Goal: Information Seeking & Learning: Find specific fact

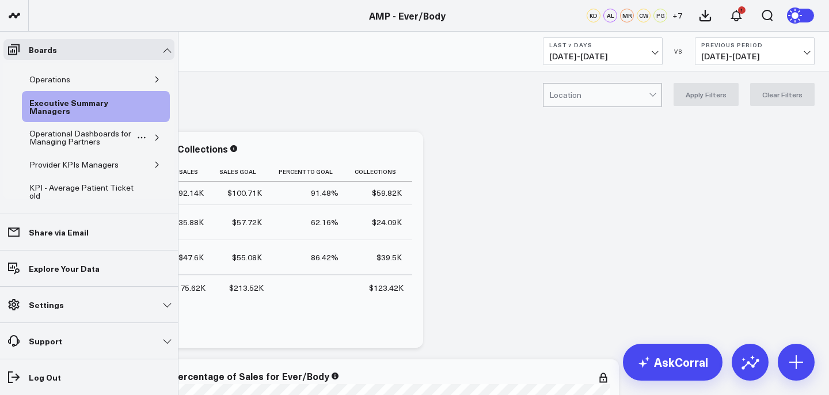
click at [155, 140] on icon "button" at bounding box center [156, 138] width 3 height 6
click at [153, 132] on button "button" at bounding box center [157, 138] width 12 height 12
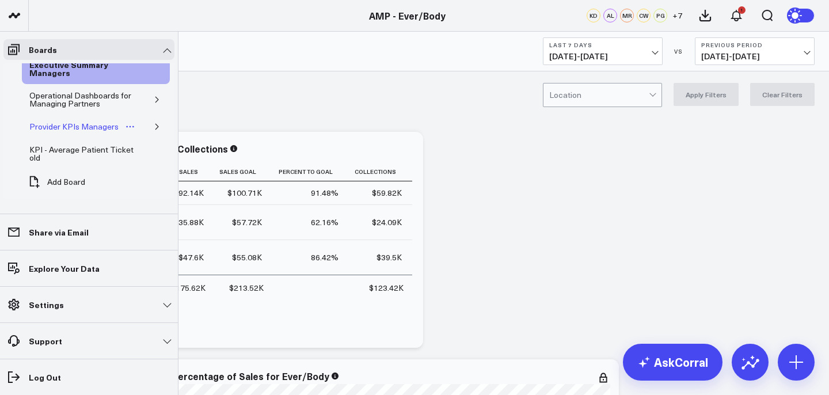
scroll to position [15, 0]
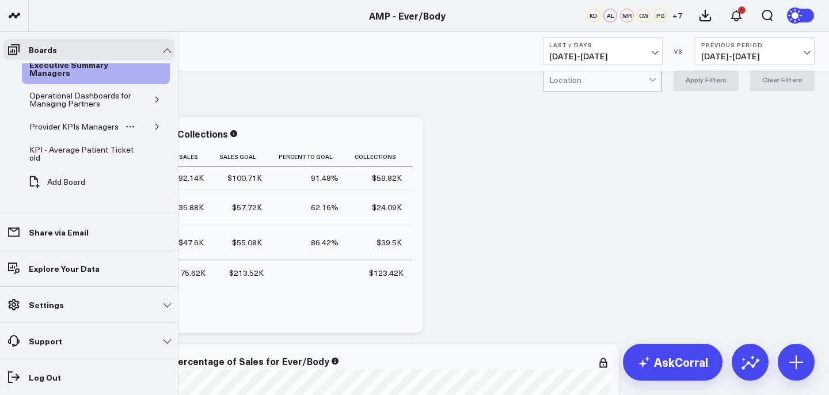
click at [151, 122] on button "button" at bounding box center [157, 127] width 12 height 12
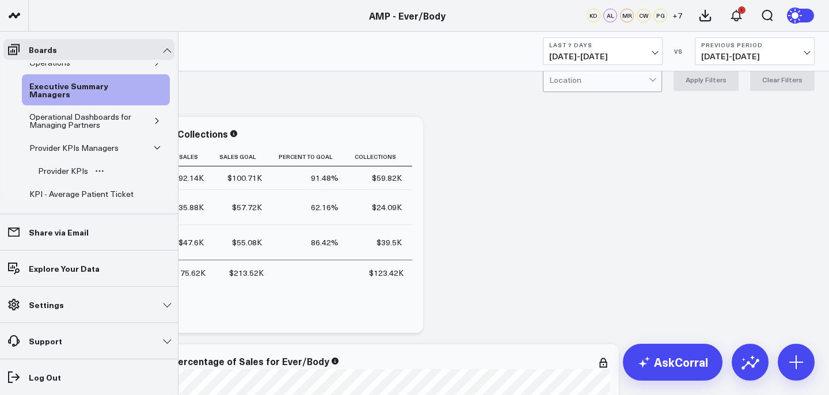
scroll to position [8, 0]
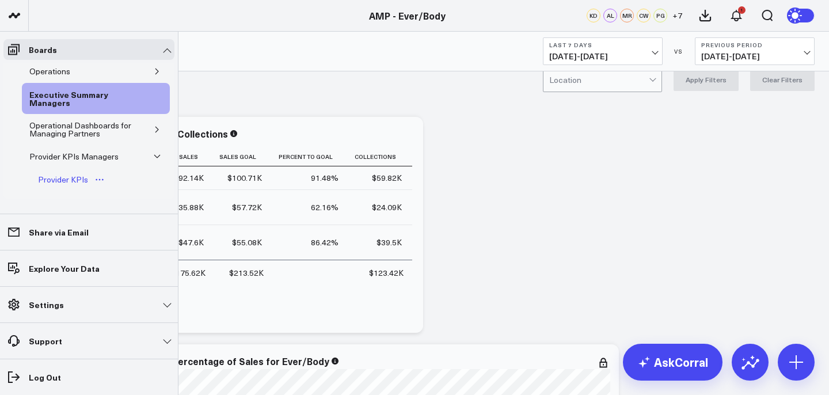
click at [81, 174] on div "Provider KPIs" at bounding box center [63, 180] width 56 height 14
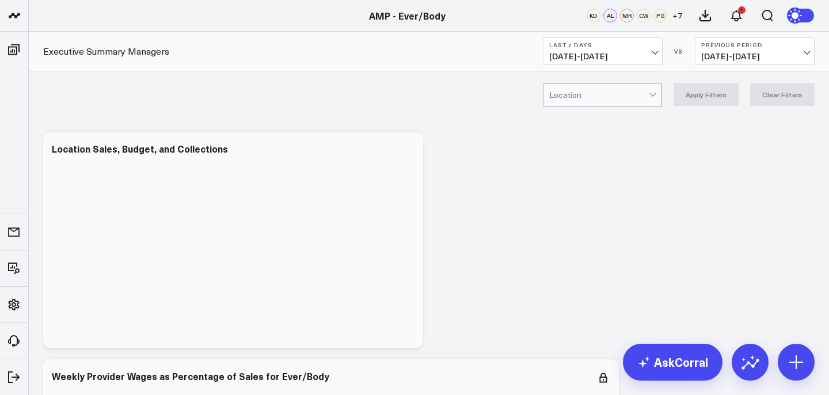
click at [263, 98] on div "Location Apply Filters Clear Filters" at bounding box center [429, 94] width 800 height 46
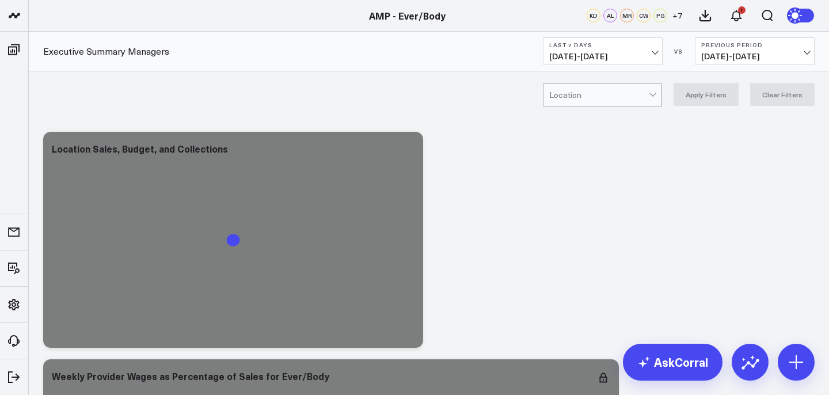
scroll to position [15, 0]
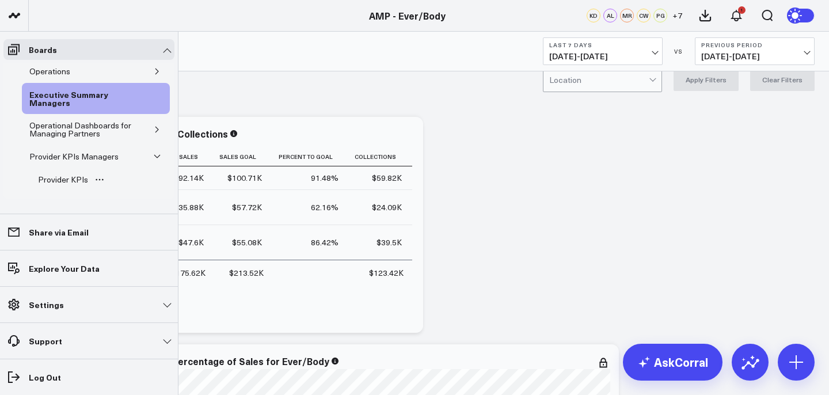
click at [121, 177] on div "Provider KPIs" at bounding box center [97, 179] width 132 height 23
click at [63, 181] on div "Provider KPIs" at bounding box center [63, 180] width 56 height 14
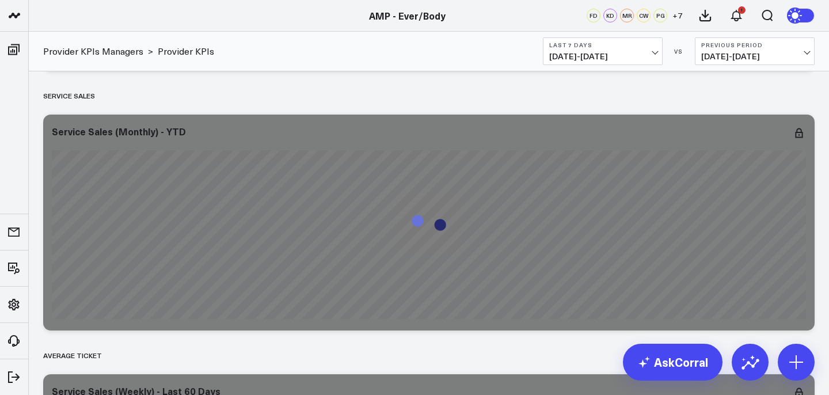
scroll to position [292, 0]
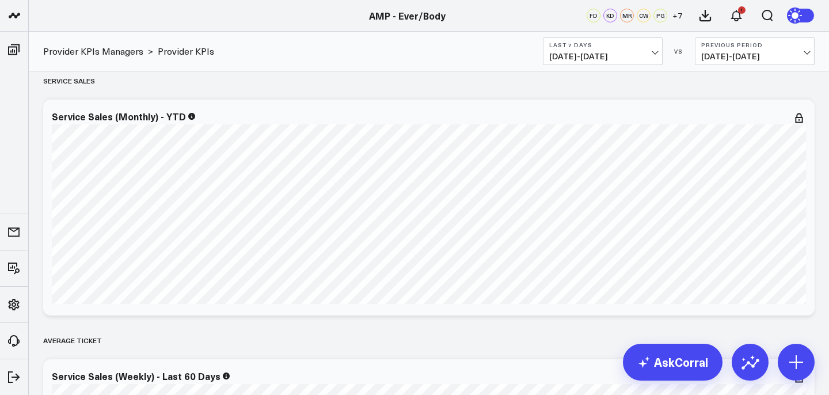
click at [625, 52] on span "[DATE] - [DATE]" at bounding box center [602, 56] width 107 height 9
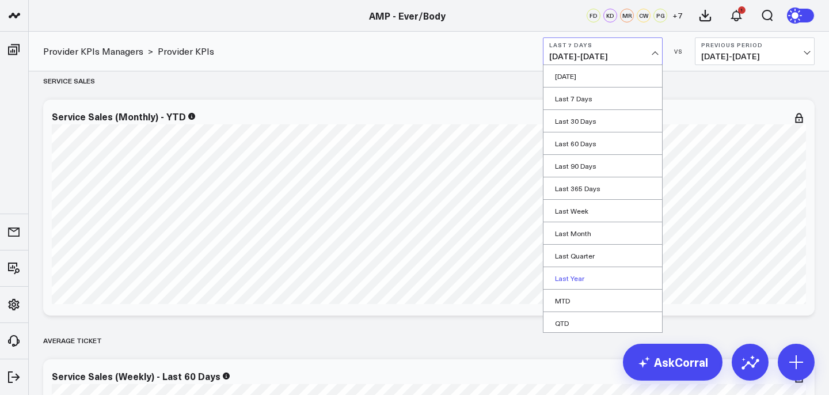
scroll to position [47, 0]
click at [587, 324] on link "Custom Dates" at bounding box center [603, 321] width 119 height 22
select select "9"
select select "2025"
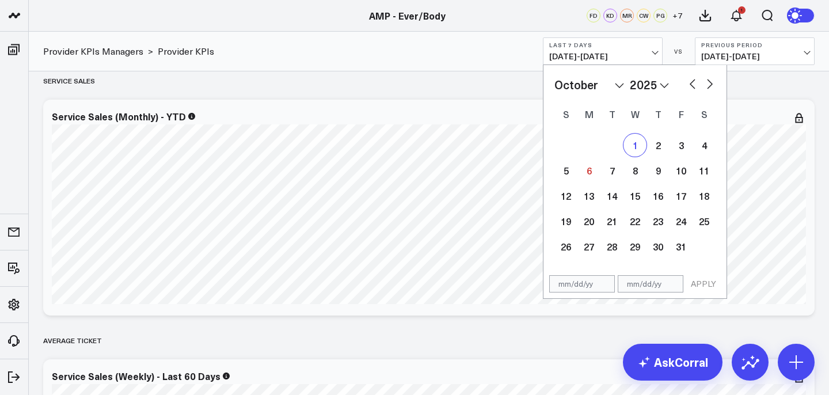
click at [635, 145] on div "1" at bounding box center [635, 145] width 23 height 23
type input "[DATE]"
select select "9"
select select "2025"
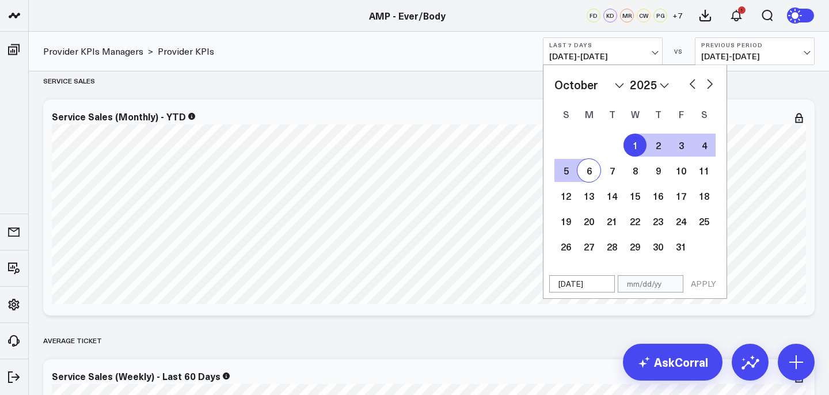
click at [588, 172] on div "6" at bounding box center [589, 170] width 23 height 23
type input "[DATE]"
select select "9"
select select "2025"
click at [705, 277] on button "APPLY" at bounding box center [703, 283] width 35 height 17
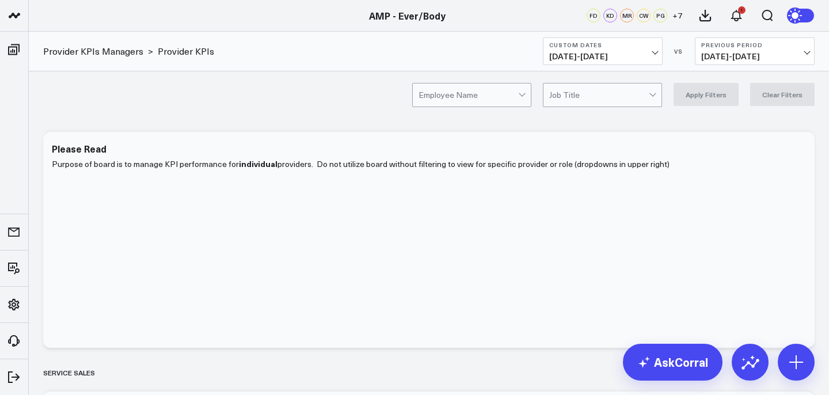
click at [524, 89] on div at bounding box center [523, 94] width 10 height 23
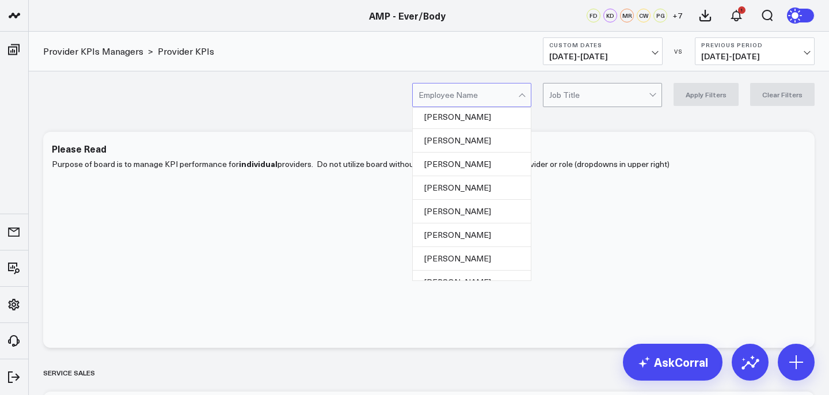
scroll to position [242, 0]
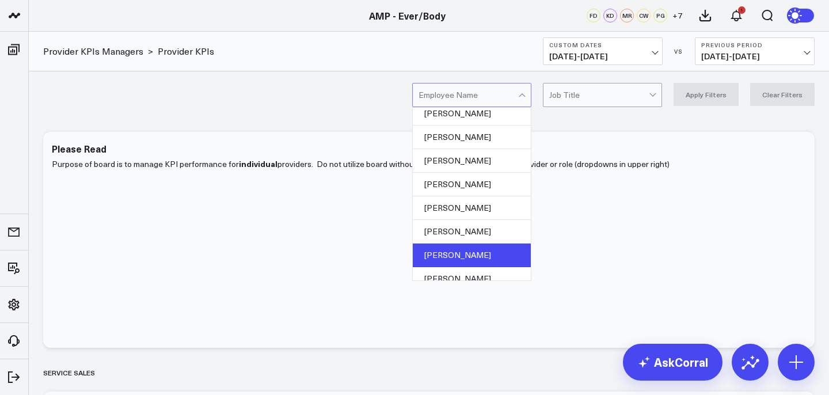
drag, startPoint x: 494, startPoint y: 222, endPoint x: 493, endPoint y: 260, distance: 37.4
click at [493, 260] on div "[PERSON_NAME] [PERSON_NAME] [PERSON_NAME] [PERSON_NAME] [PERSON_NAME] [PERSON_N…" at bounding box center [472, 194] width 118 height 173
click at [493, 260] on div "[PERSON_NAME]" at bounding box center [472, 256] width 118 height 24
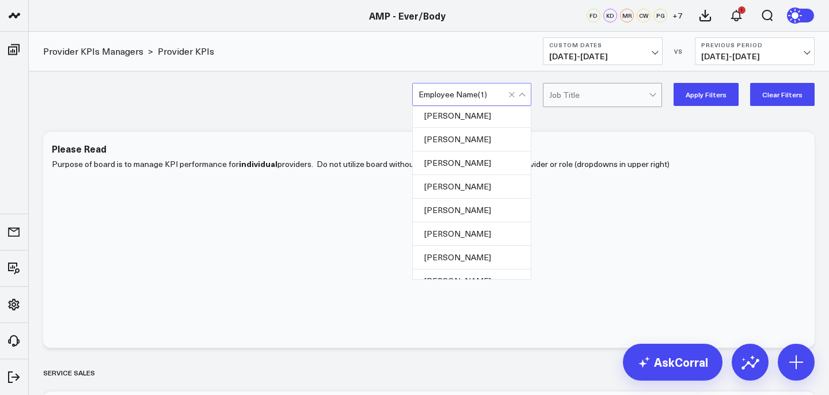
scroll to position [71, 0]
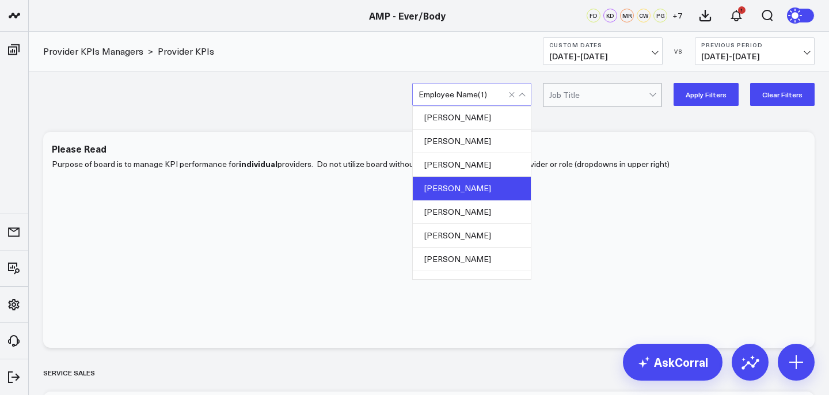
click at [498, 185] on div "[PERSON_NAME]" at bounding box center [472, 189] width 118 height 24
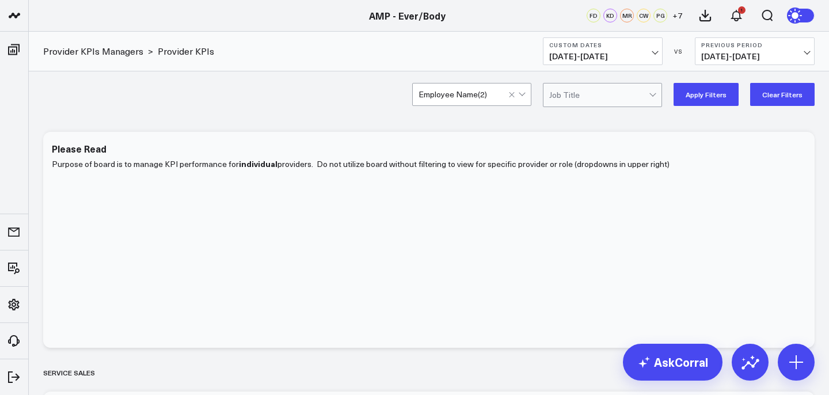
click at [729, 100] on button "Apply Filters" at bounding box center [706, 94] width 65 height 23
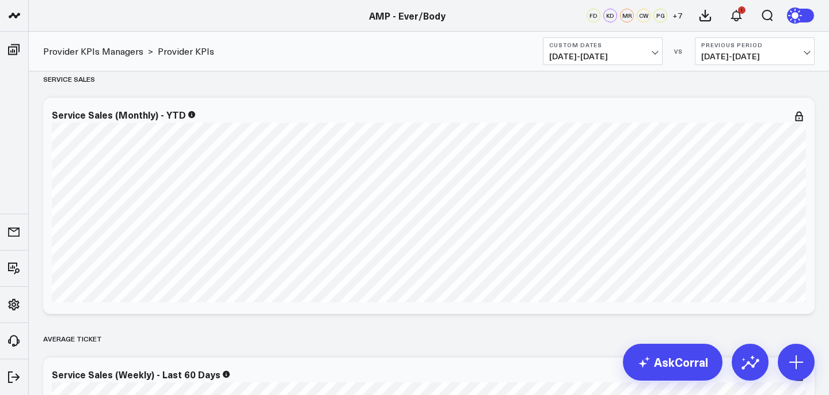
scroll to position [295, 0]
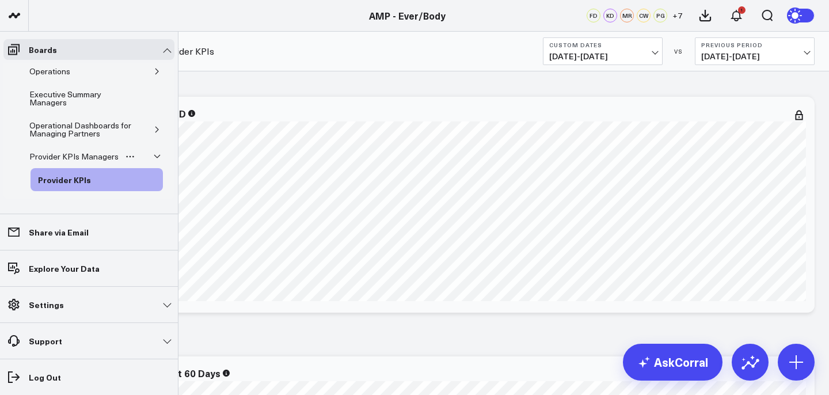
click at [154, 159] on icon "button" at bounding box center [157, 156] width 7 height 7
click at [151, 127] on button "button" at bounding box center [157, 130] width 12 height 12
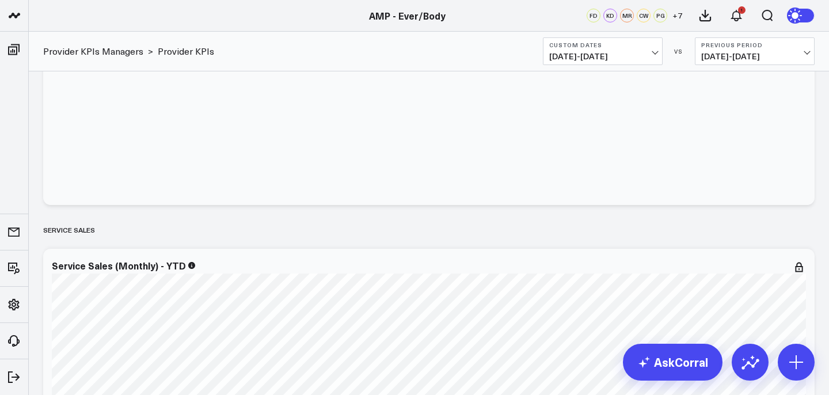
scroll to position [0, 0]
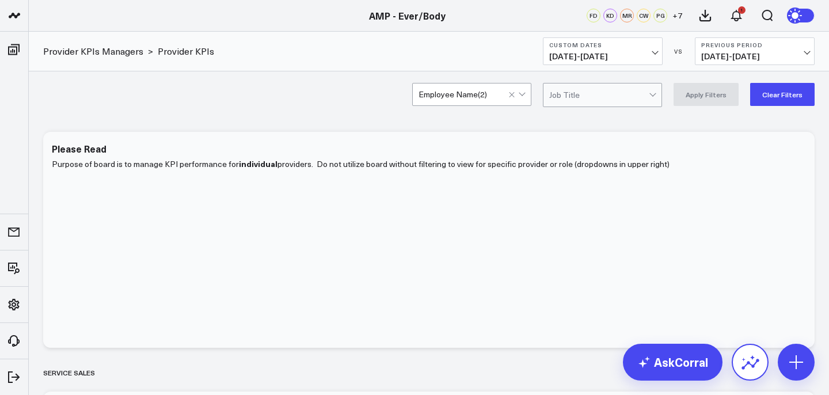
click at [747, 365] on icon at bounding box center [750, 362] width 18 height 18
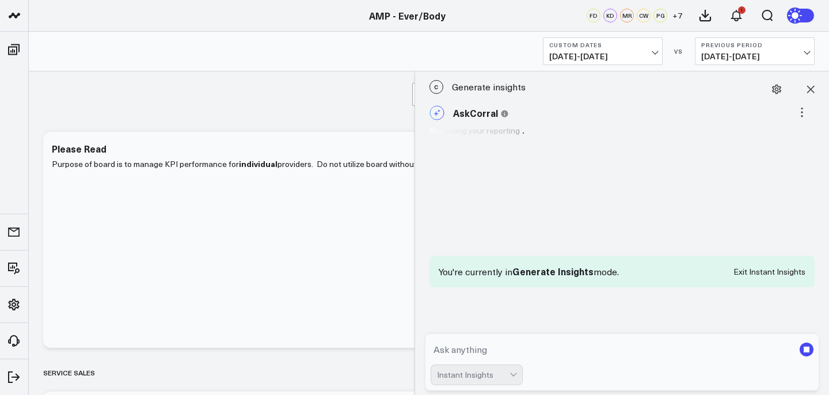
click at [614, 347] on textarea at bounding box center [613, 349] width 364 height 21
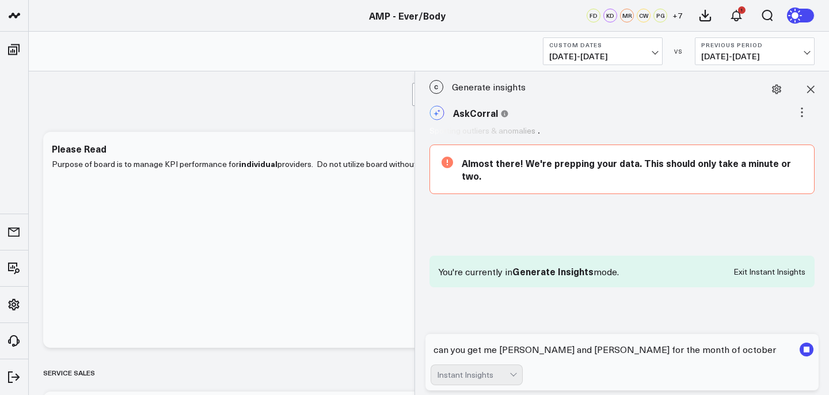
type textarea "can you get me [PERSON_NAME] and [PERSON_NAME] for the month of october already"
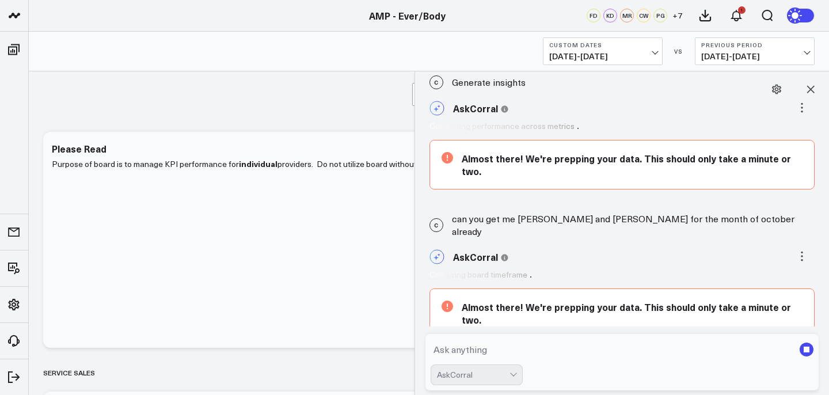
scroll to position [62, 0]
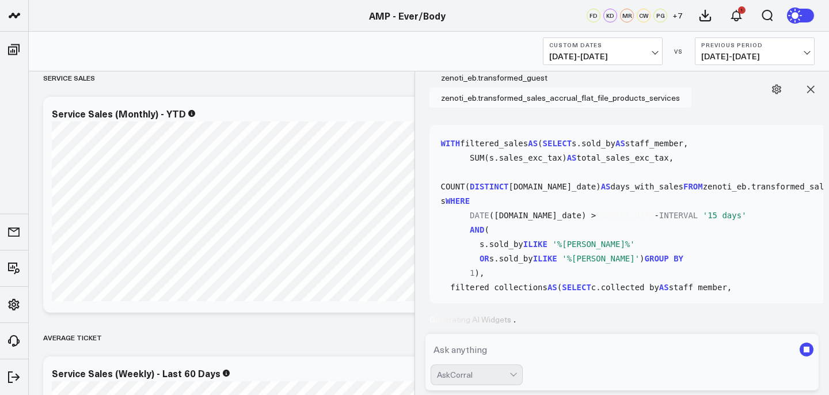
scroll to position [1401, 0]
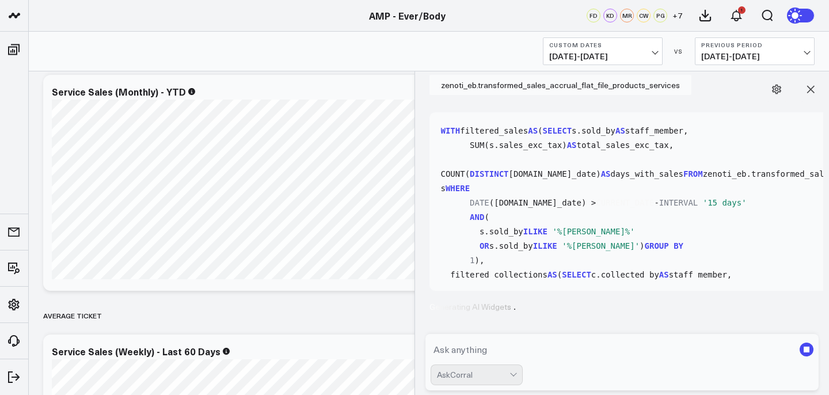
click at [320, 280] on div "Service Sales (Monthly) - YTD [fontSize:14px lineHeight:16px][PERSON_NAME] - Nu…" at bounding box center [429, 183] width 772 height 216
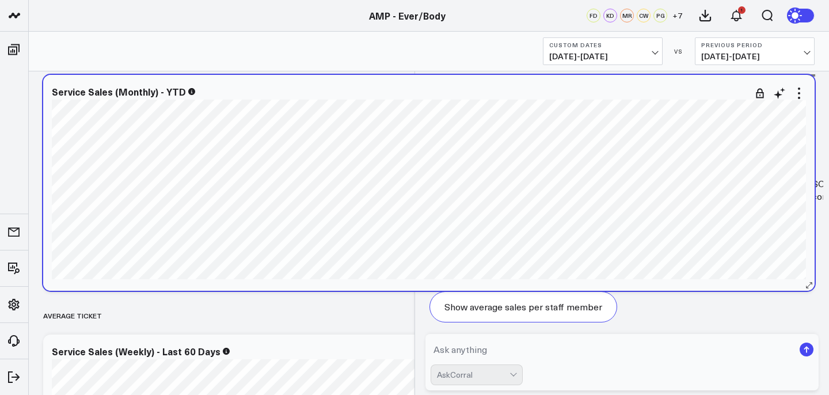
scroll to position [1847, 0]
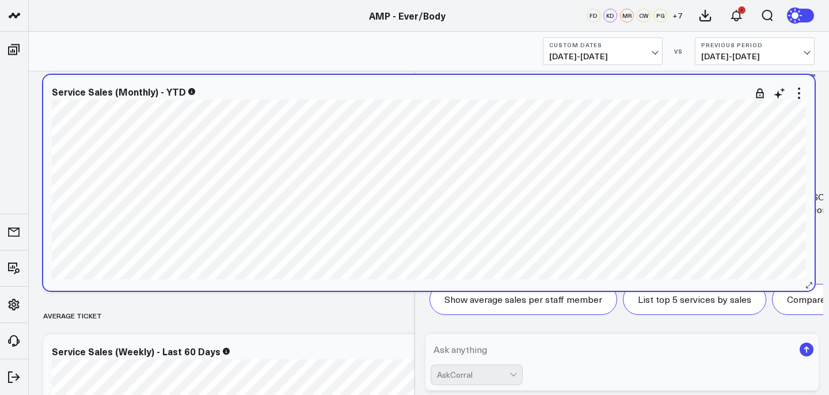
click at [320, 280] on div "Service Sales (Monthly) - YTD [fontSize:14px lineHeight:16px][PERSON_NAME] - Nu…" at bounding box center [429, 183] width 772 height 216
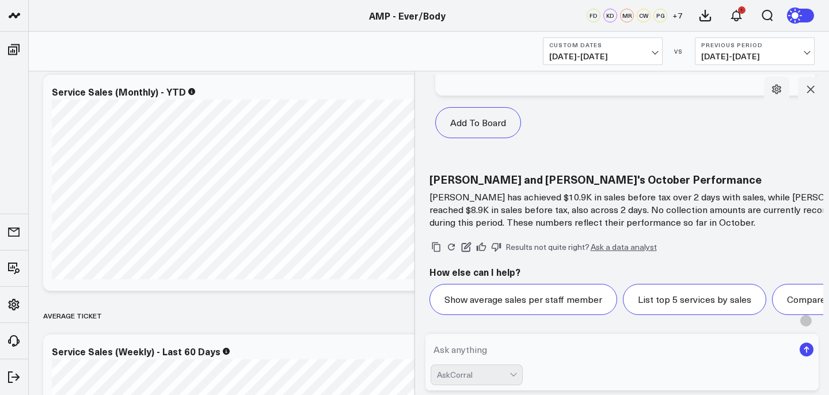
scroll to position [1832, 0]
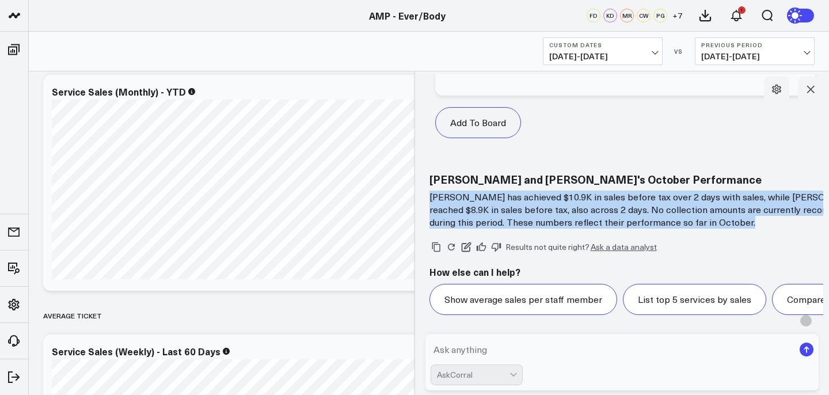
drag, startPoint x: 430, startPoint y: 162, endPoint x: 582, endPoint y: 208, distance: 158.3
copy div "[PERSON_NAME] has achieved $10.9K in sales before tax over 2 days with sales, w…"
